Goal: Task Accomplishment & Management: Use online tool/utility

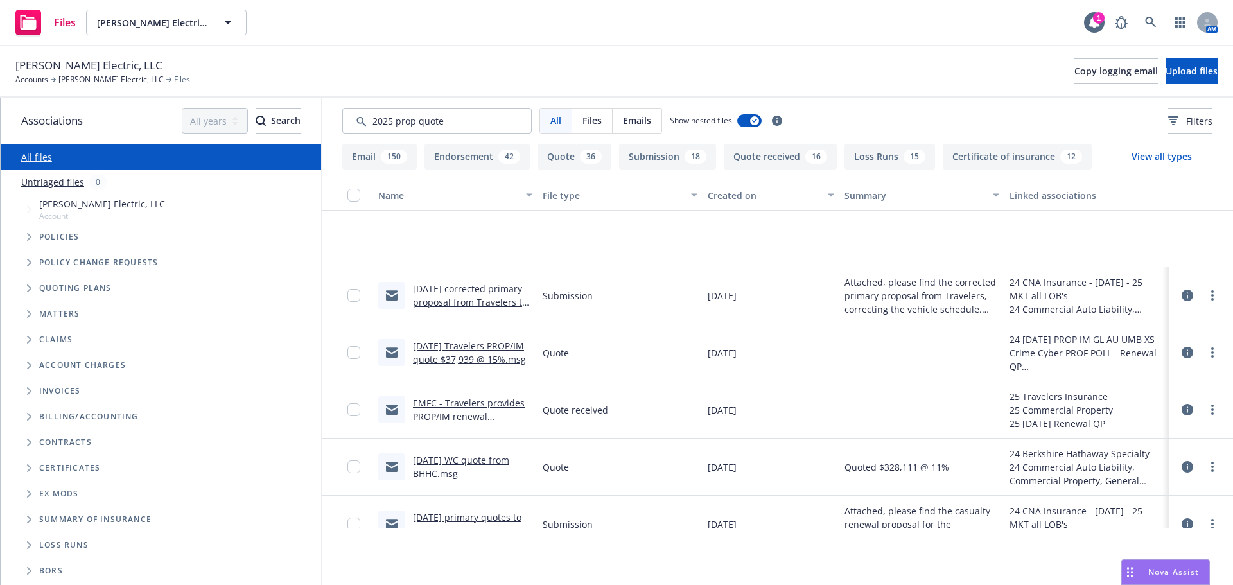
scroll to position [131, 0]
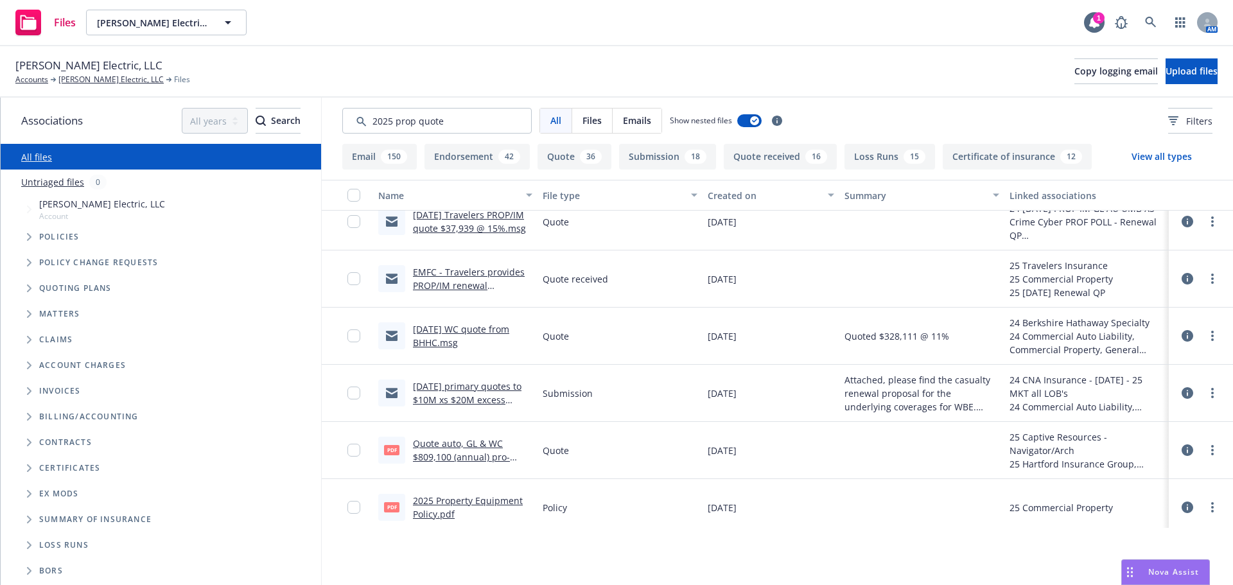
click at [1159, 574] on span "Nova Assist" at bounding box center [1173, 572] width 51 height 11
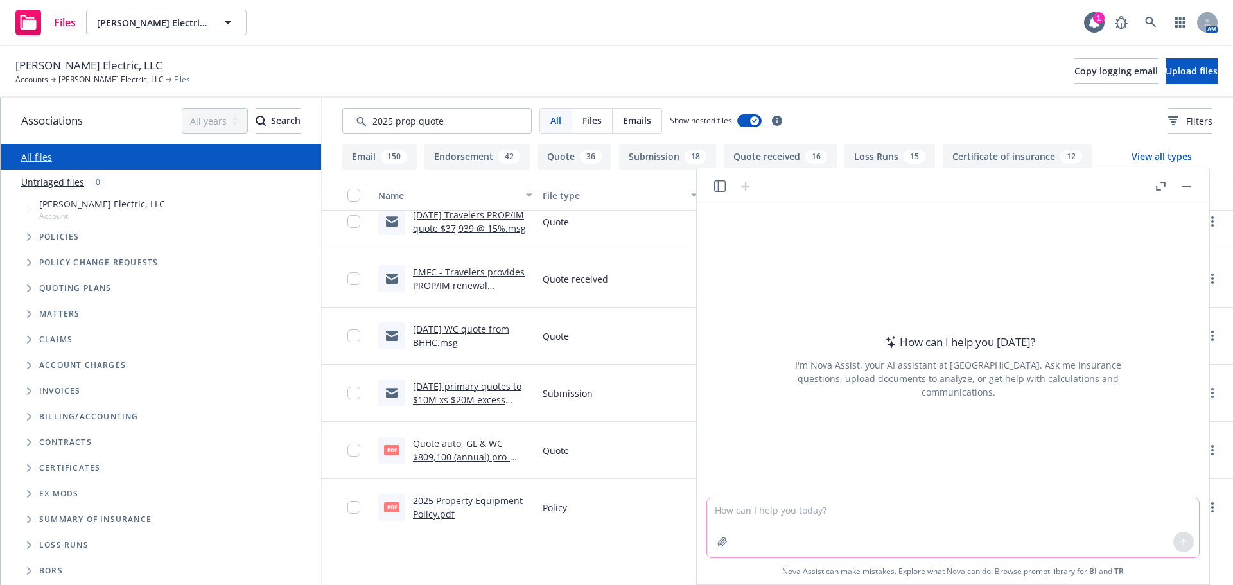
click at [1076, 531] on textarea at bounding box center [953, 527] width 492 height 59
click at [723, 545] on icon "button" at bounding box center [722, 542] width 8 height 8
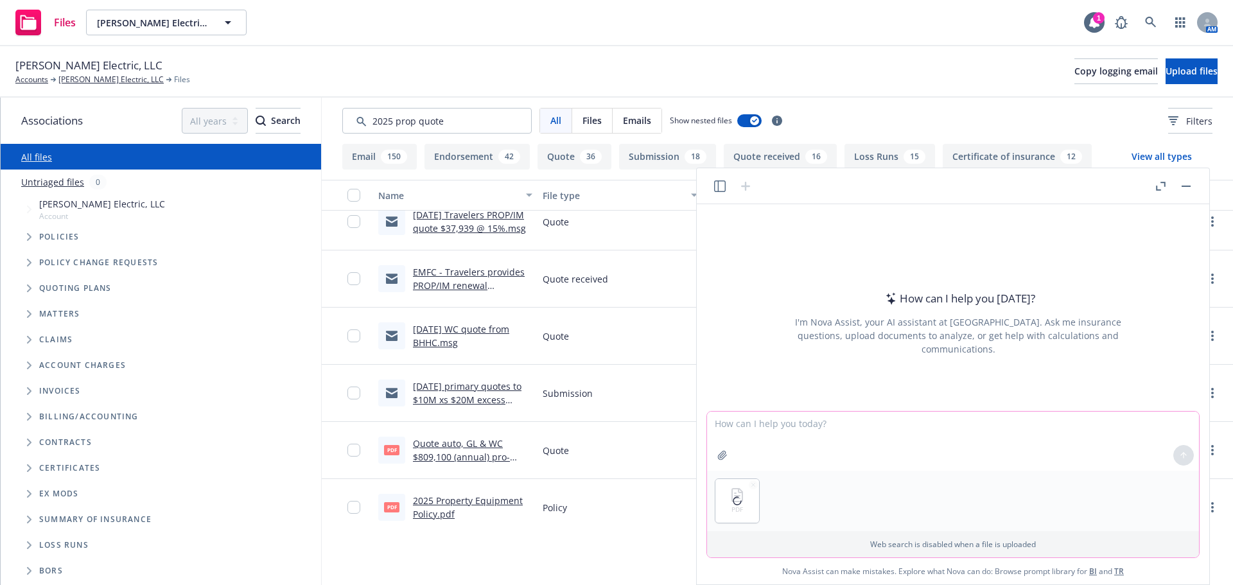
click at [720, 455] on icon "button" at bounding box center [722, 455] width 8 height 8
click at [719, 457] on icon "button" at bounding box center [722, 455] width 10 height 10
click at [739, 436] on textarea at bounding box center [953, 441] width 492 height 59
click at [868, 428] on textarea "Please check the quotes against the policy for any discrepancies" at bounding box center [953, 441] width 492 height 59
click at [787, 425] on textarea "Please check the quotes against the attachewd policy for any discrepancies" at bounding box center [953, 441] width 492 height 59
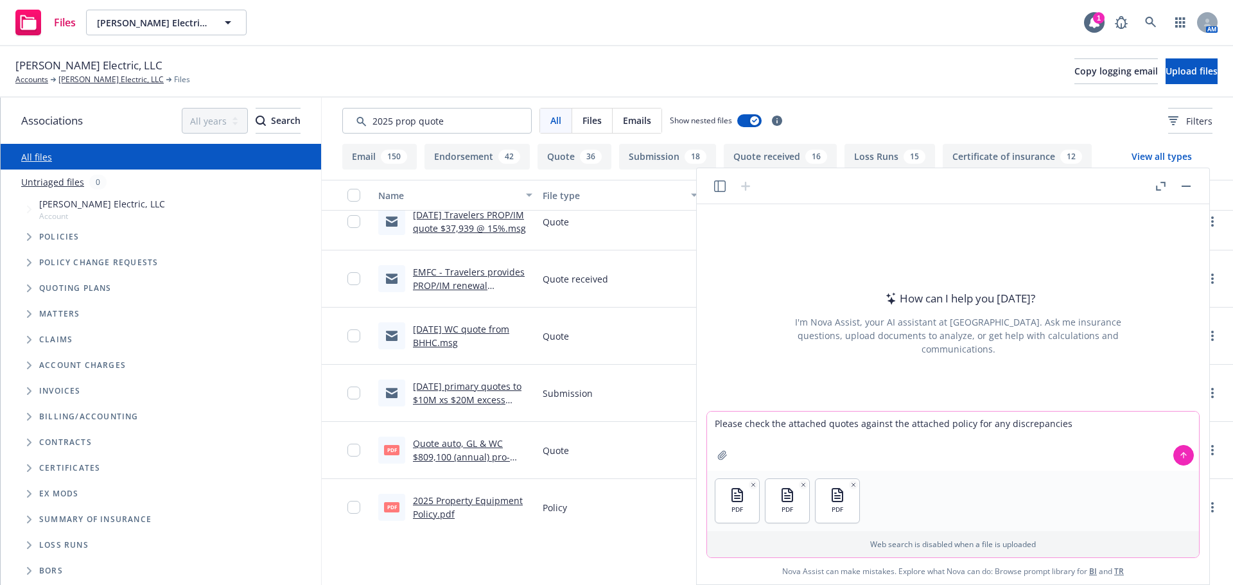
type textarea "Please check the attached quotes against the attached policy for any discrepanc…"
click at [1182, 455] on icon at bounding box center [1183, 455] width 9 height 9
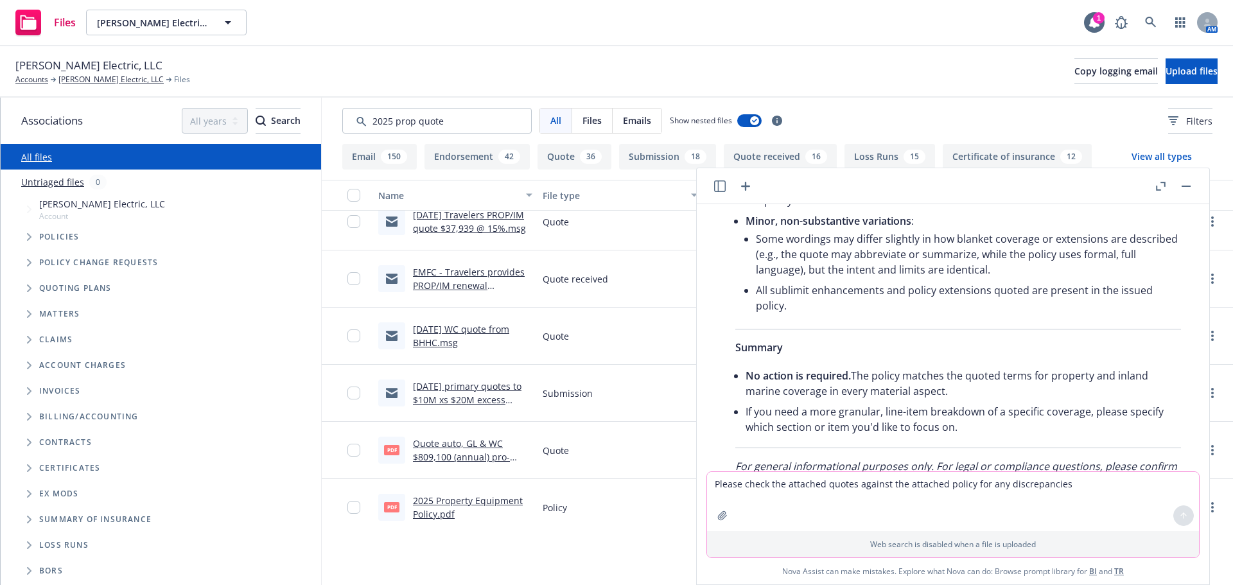
scroll to position [754, 0]
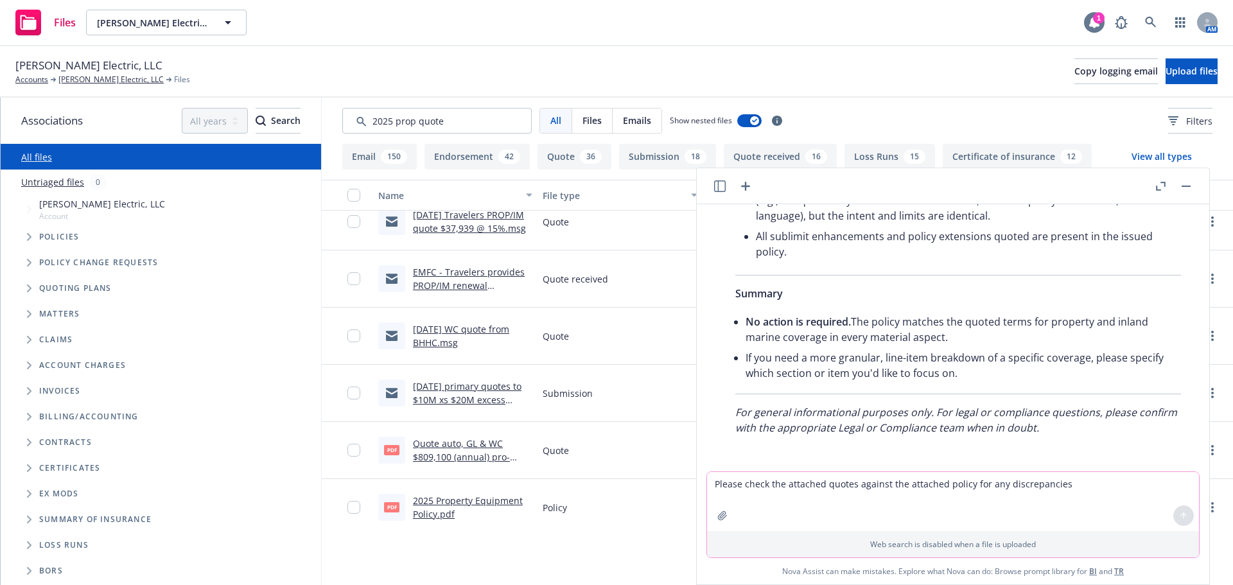
click at [1092, 27] on icon at bounding box center [1094, 22] width 13 height 13
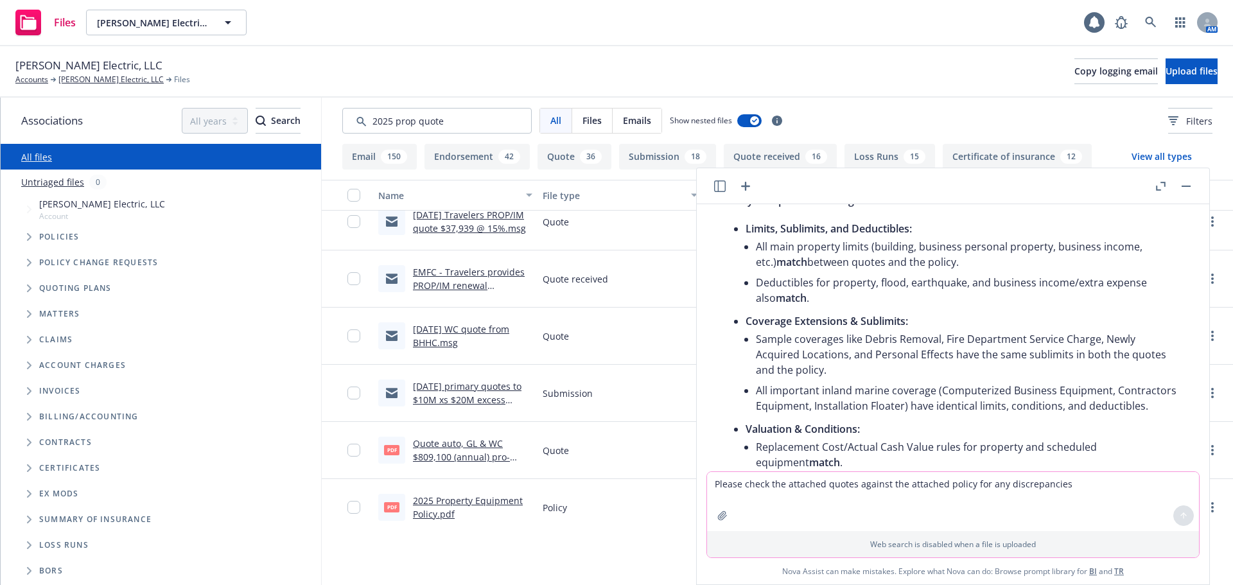
scroll to position [48, 0]
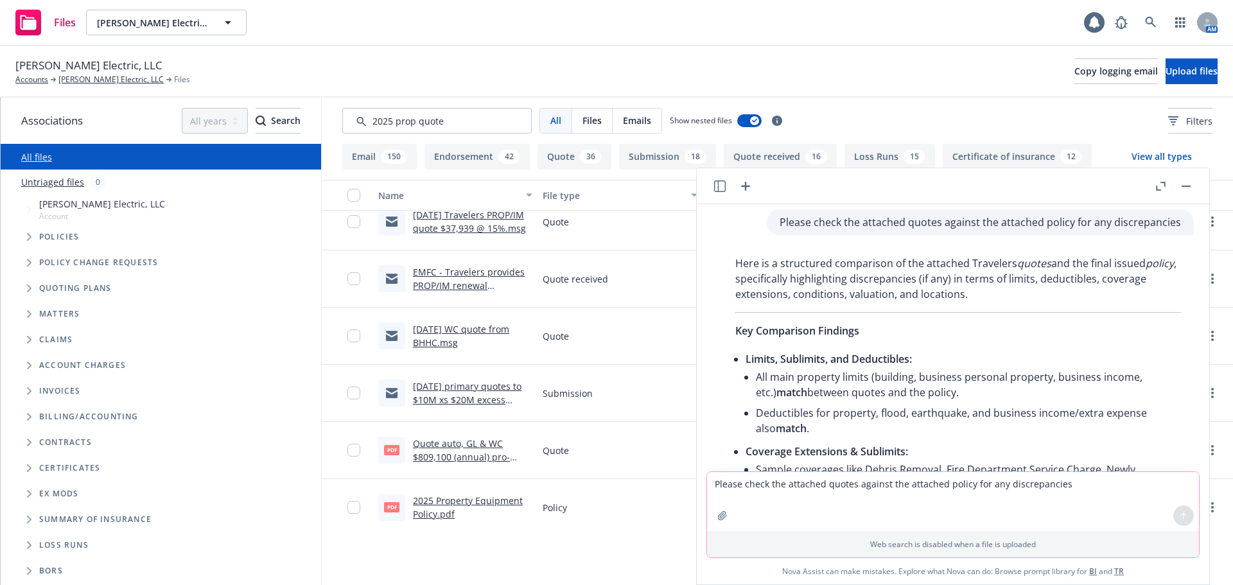
click at [1161, 188] on icon "button" at bounding box center [1161, 186] width 10 height 9
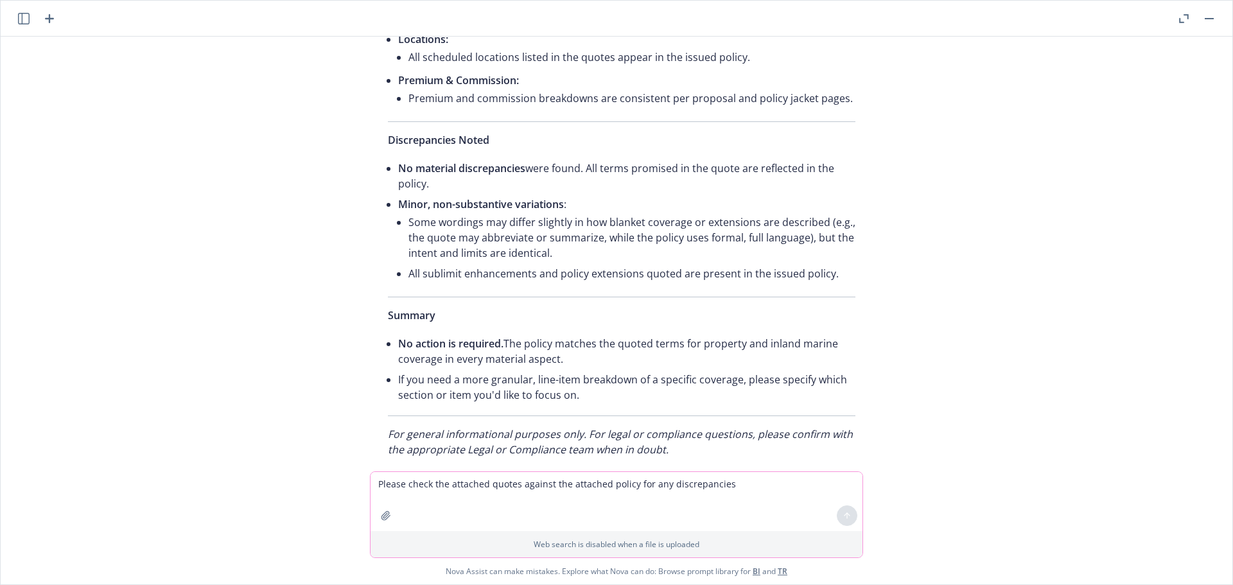
scroll to position [509, 0]
